Goal: Information Seeking & Learning: Learn about a topic

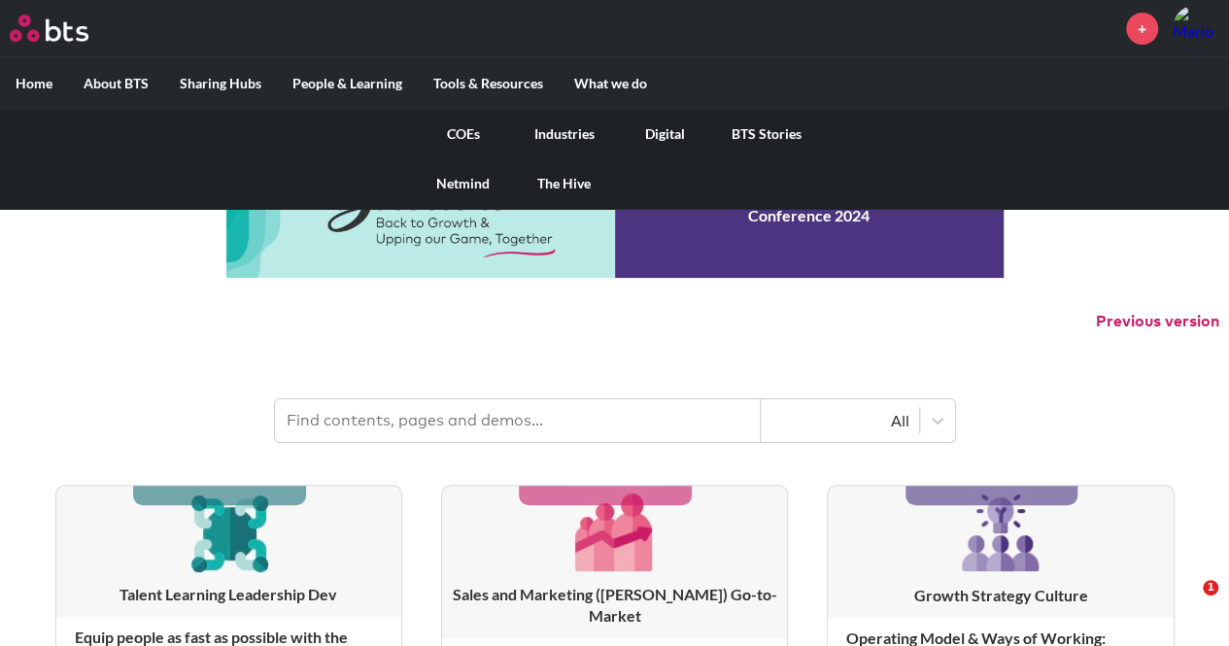
click at [660, 127] on link "Digital" at bounding box center [665, 134] width 101 height 51
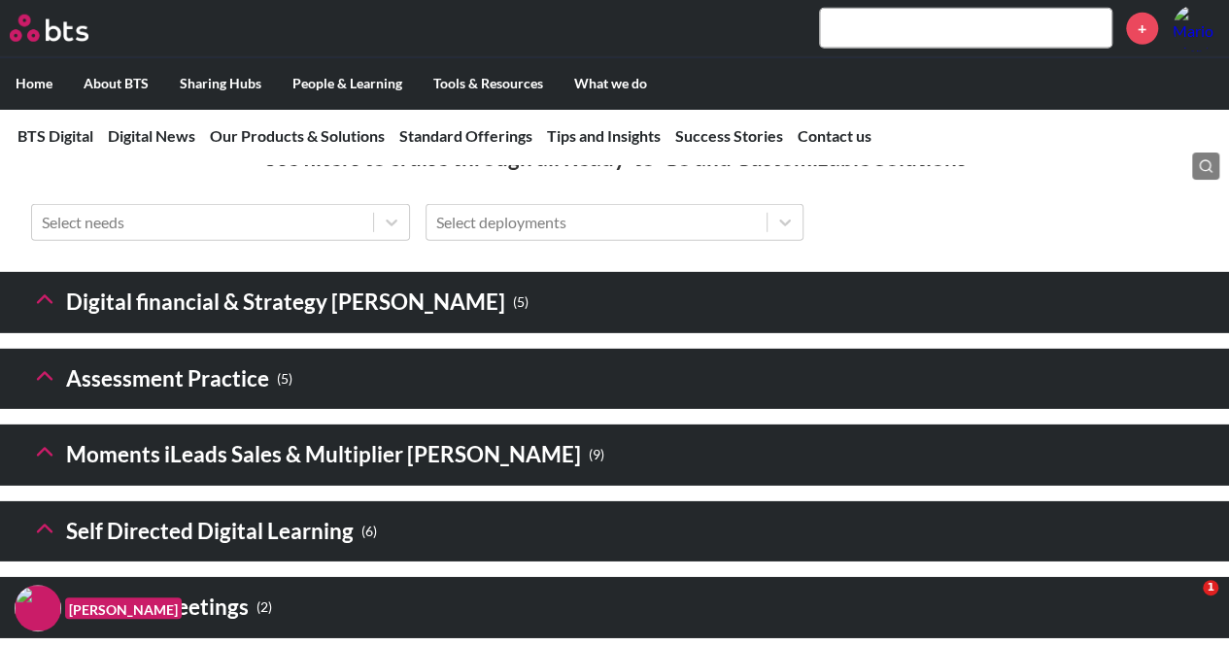
scroll to position [2953, 0]
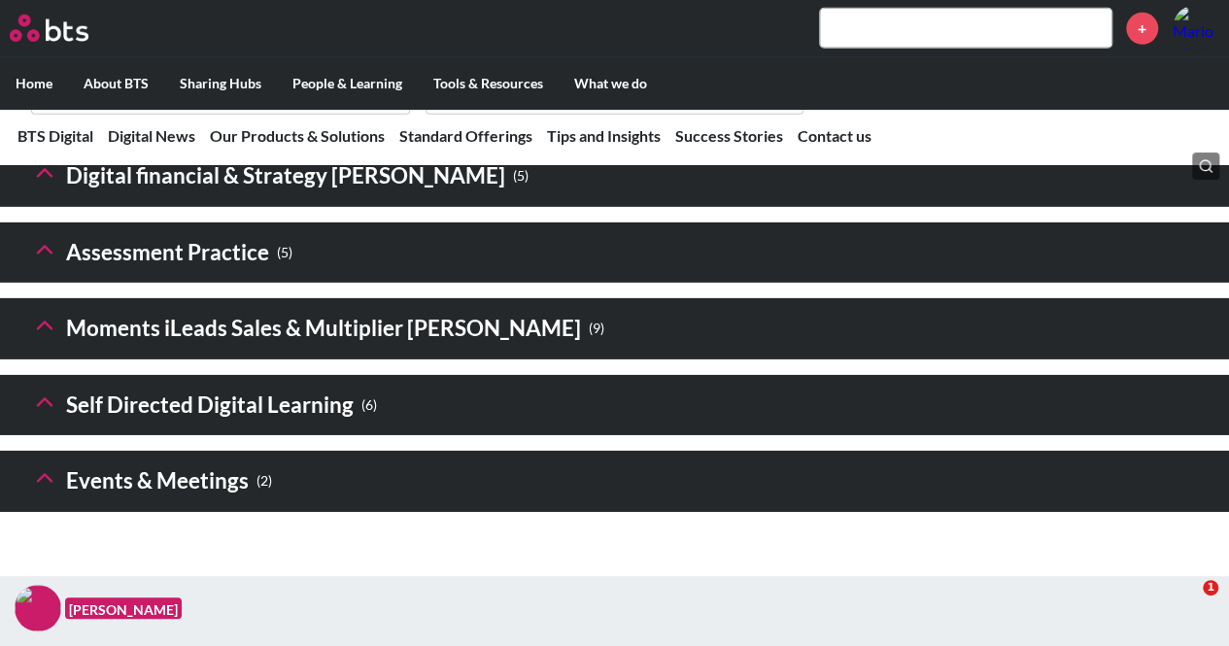
click at [41, 187] on icon at bounding box center [44, 172] width 27 height 27
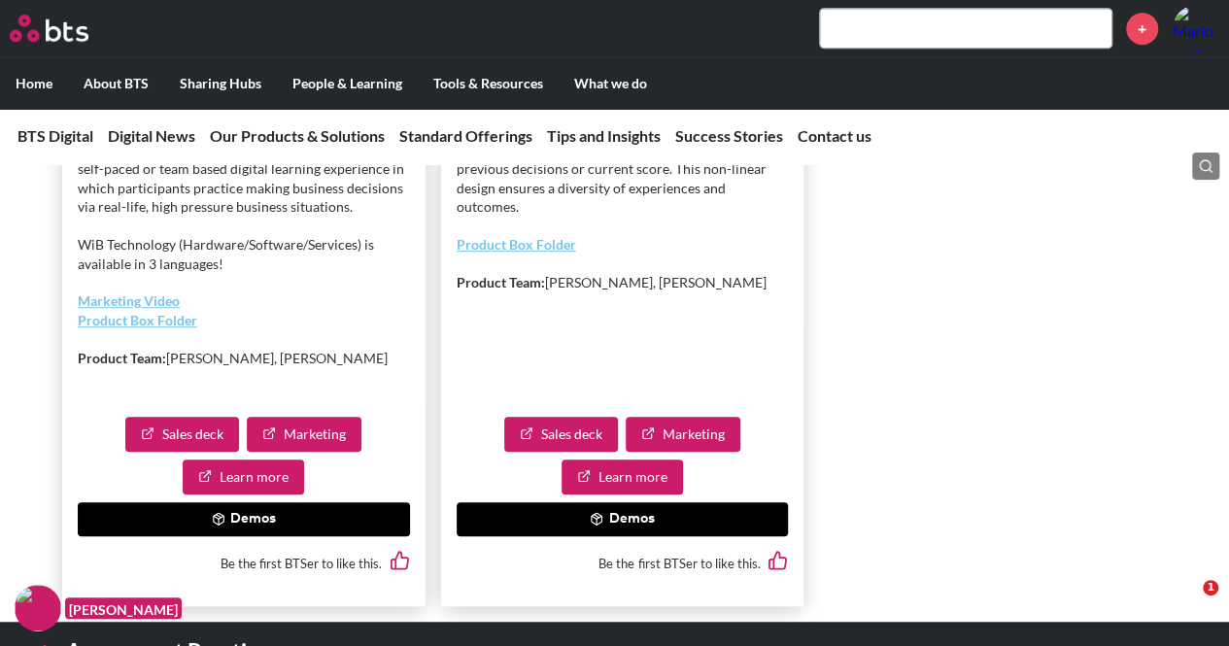
scroll to position [4216, 0]
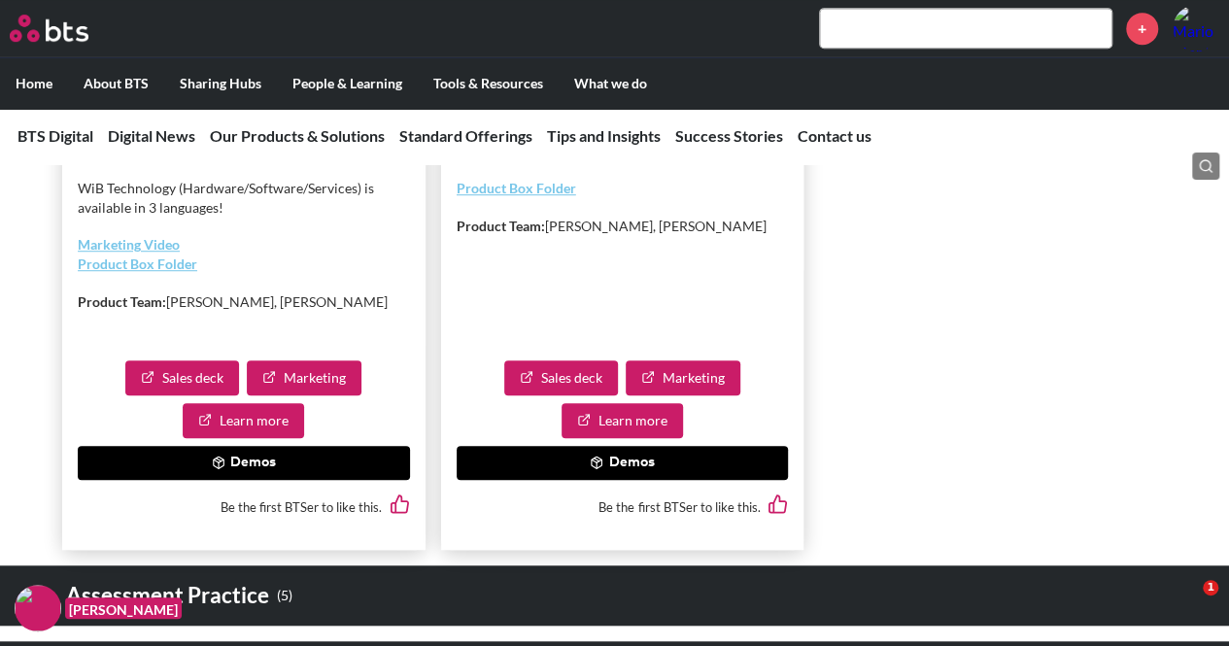
click at [225, 481] on button "Demos" at bounding box center [244, 463] width 332 height 35
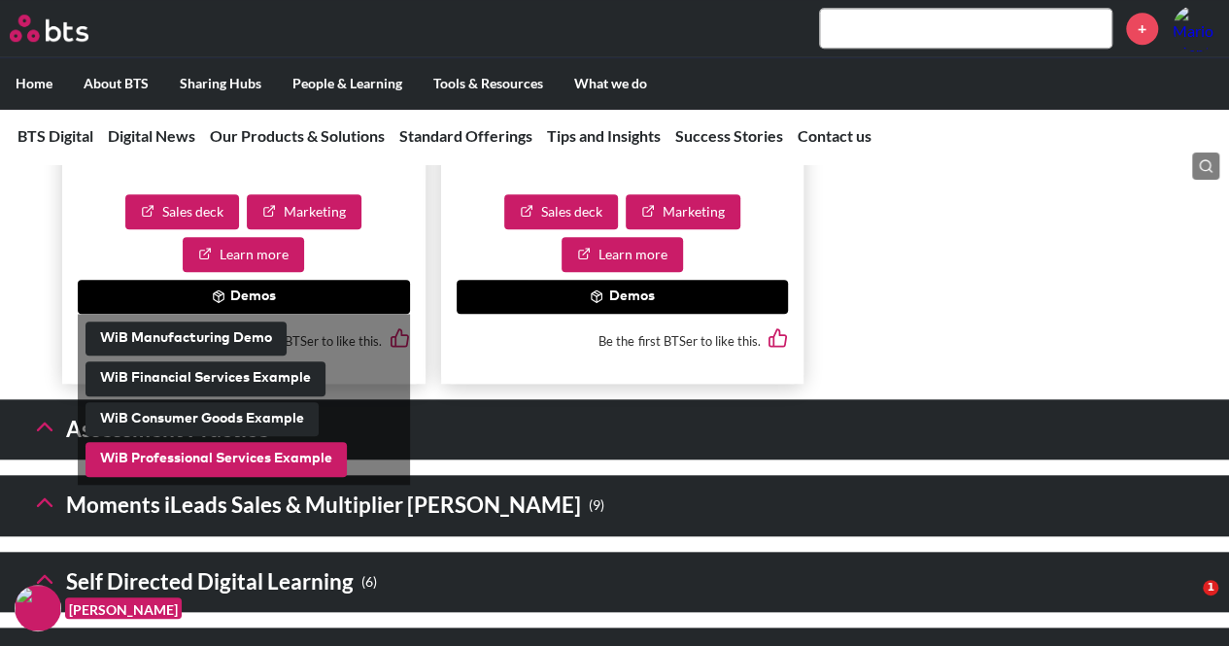
scroll to position [4410, 0]
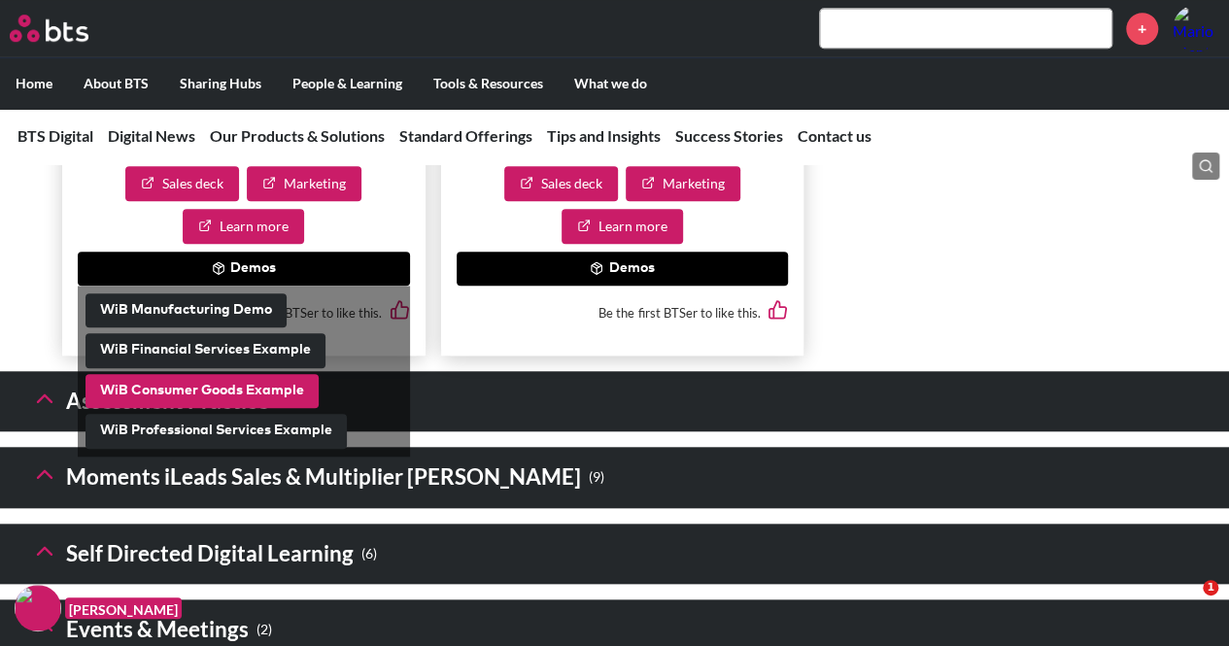
click at [214, 409] on button "WiB Consumer Goods Example" at bounding box center [202, 391] width 233 height 35
